Goal: Transaction & Acquisition: Purchase product/service

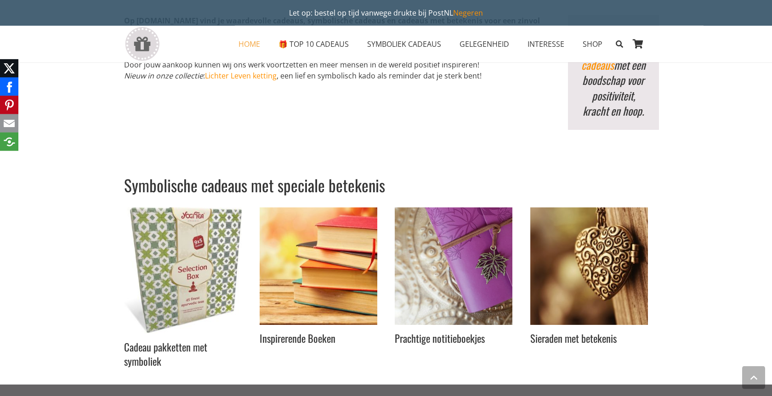
scroll to position [2530, 0]
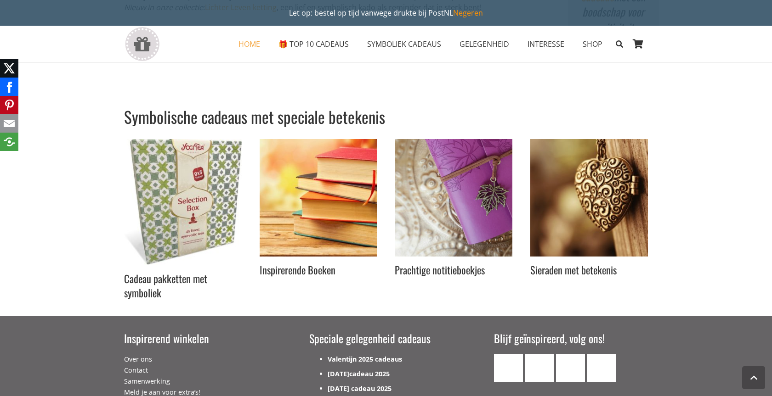
click at [610, 217] on img "Inspirerend Winkelen" at bounding box center [589, 198] width 118 height 118
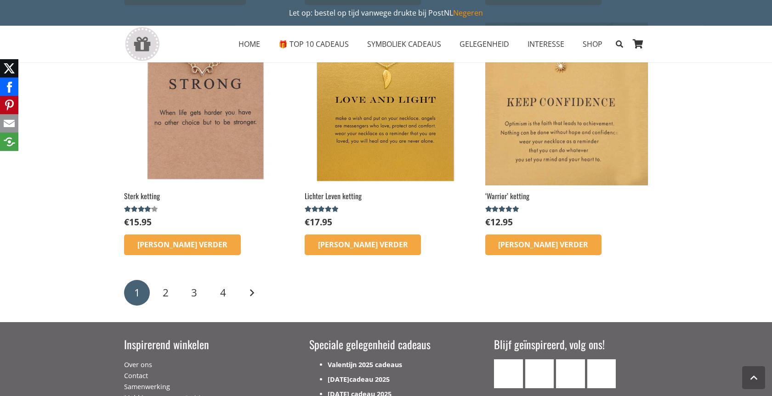
scroll to position [1452, 0]
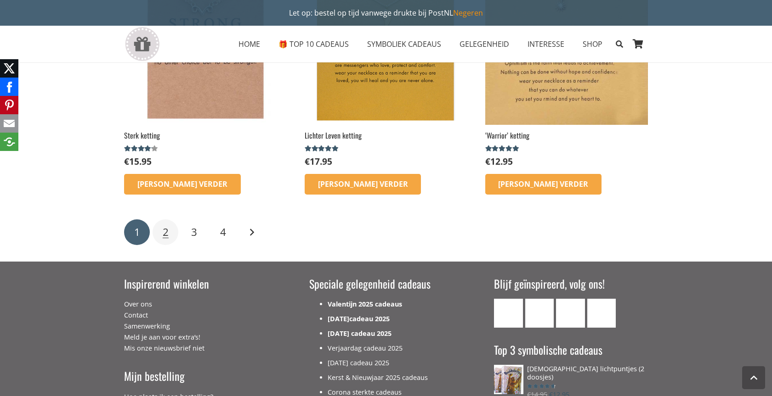
click at [168, 233] on span "2" at bounding box center [166, 232] width 6 height 14
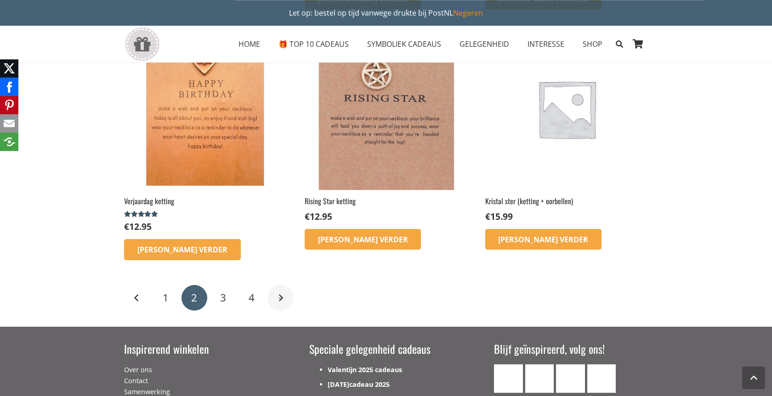
scroll to position [1171, 0]
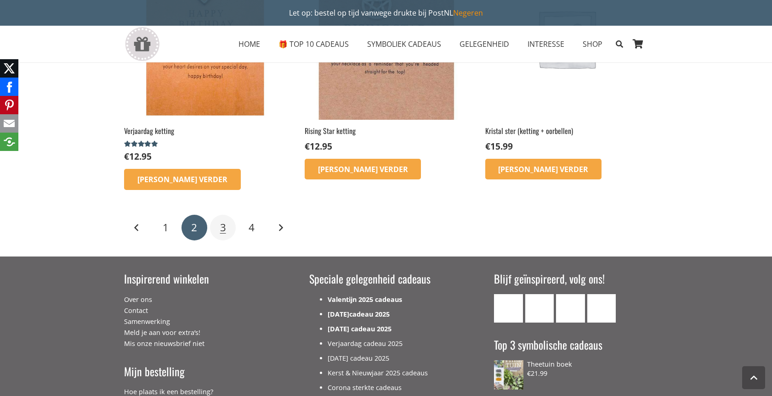
click at [220, 229] on span "3" at bounding box center [223, 227] width 6 height 14
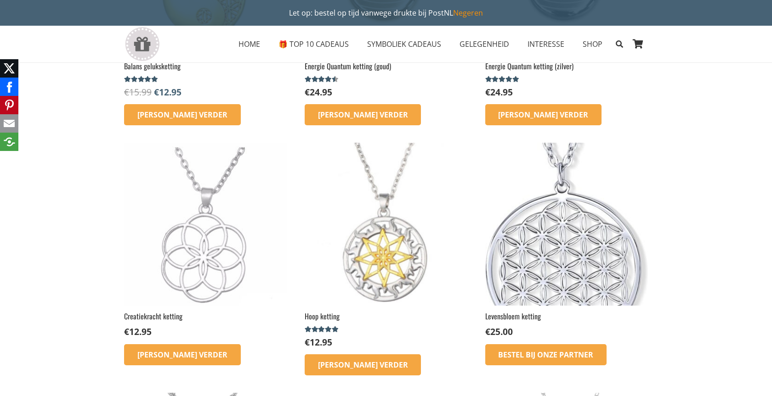
scroll to position [47, 0]
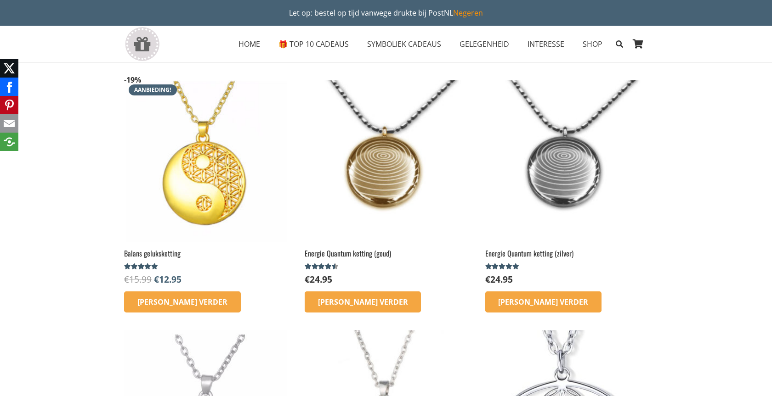
click at [375, 192] on img at bounding box center [385, 161] width 163 height 163
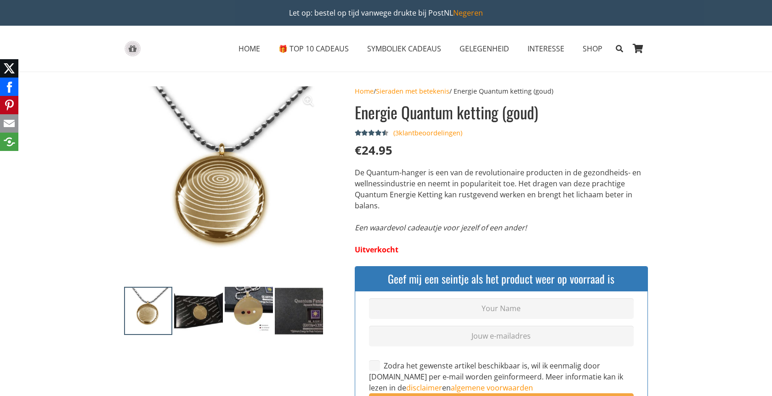
click at [200, 308] on img at bounding box center [198, 311] width 48 height 48
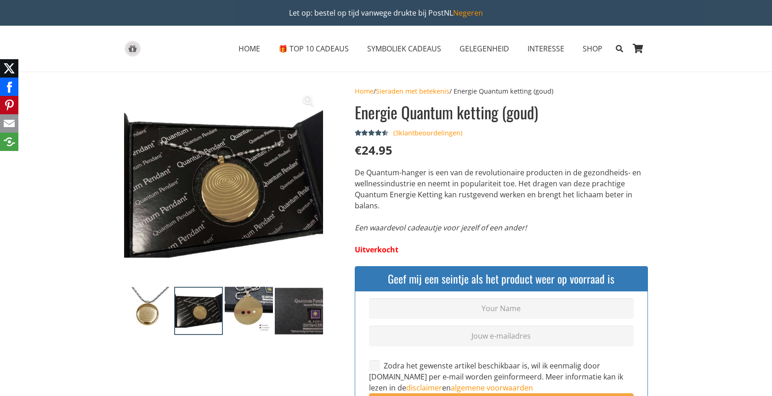
click at [242, 310] on img at bounding box center [249, 311] width 48 height 48
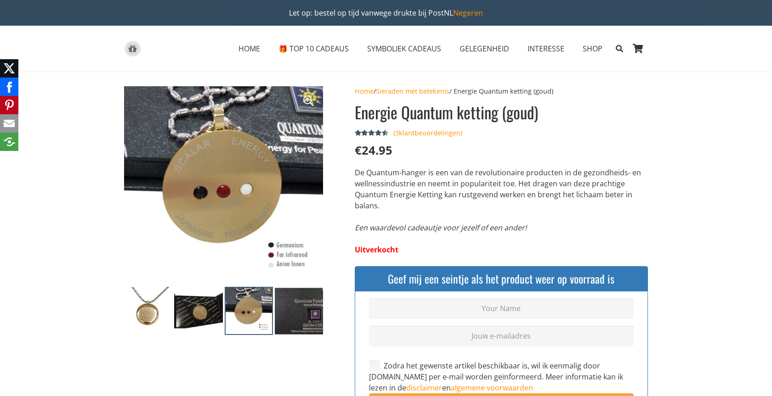
click at [297, 313] on img at bounding box center [299, 311] width 48 height 48
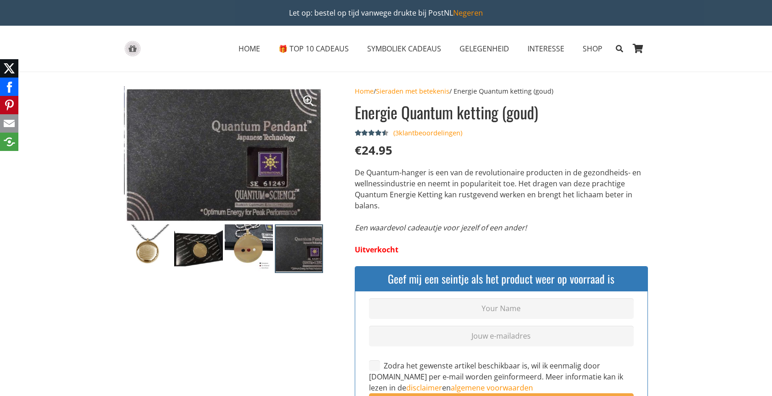
click at [251, 267] on img at bounding box center [249, 249] width 48 height 48
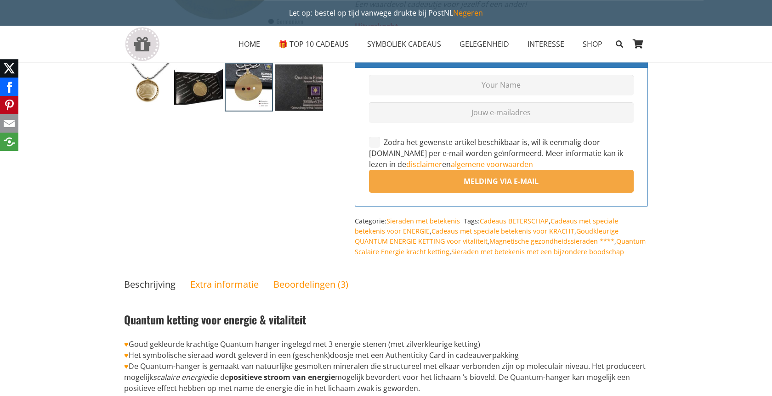
scroll to position [281, 0]
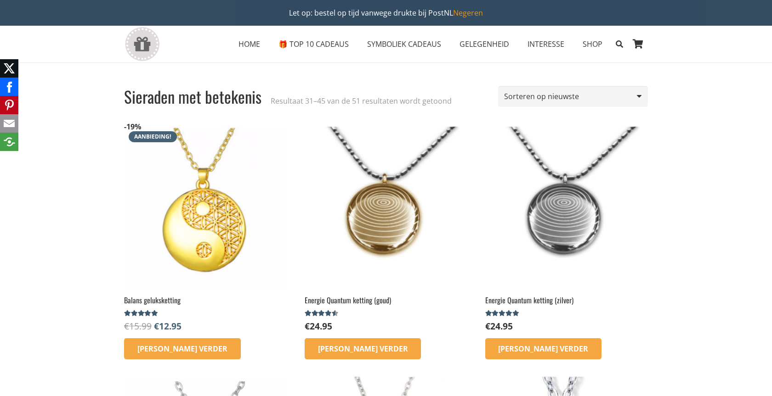
scroll to position [47, 0]
